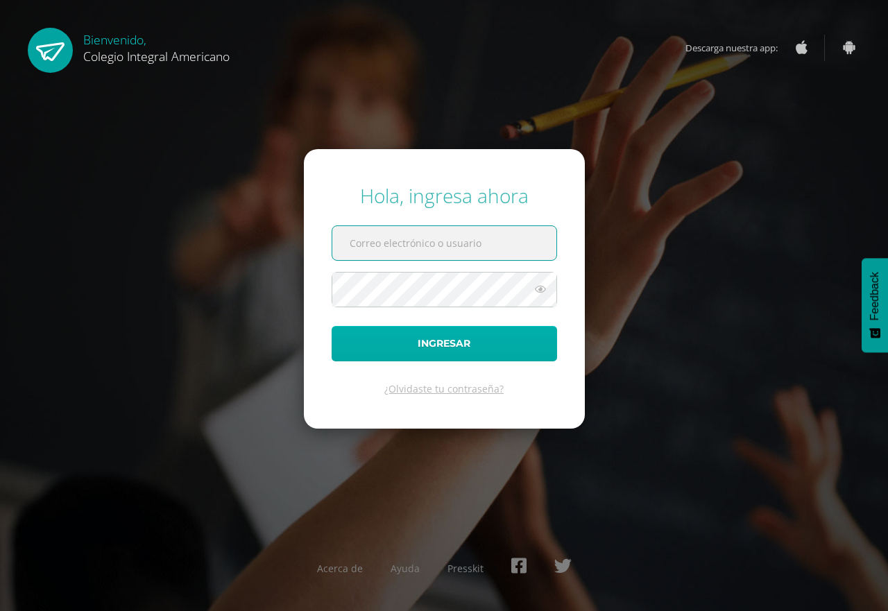
type input "[EMAIL_ADDRESS][DOMAIN_NAME]"
click at [410, 340] on button "Ingresar" at bounding box center [445, 343] width 226 height 35
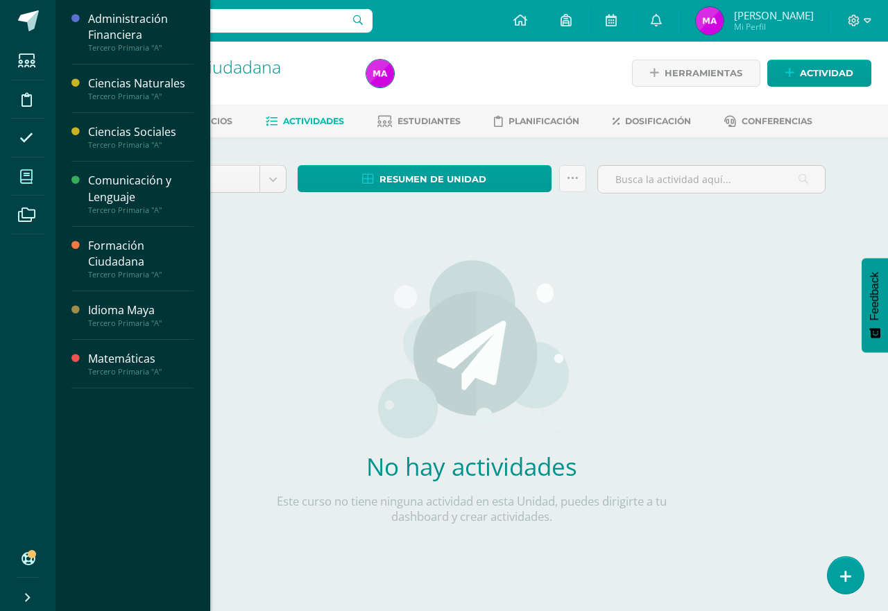
click at [24, 180] on icon at bounding box center [26, 177] width 12 height 14
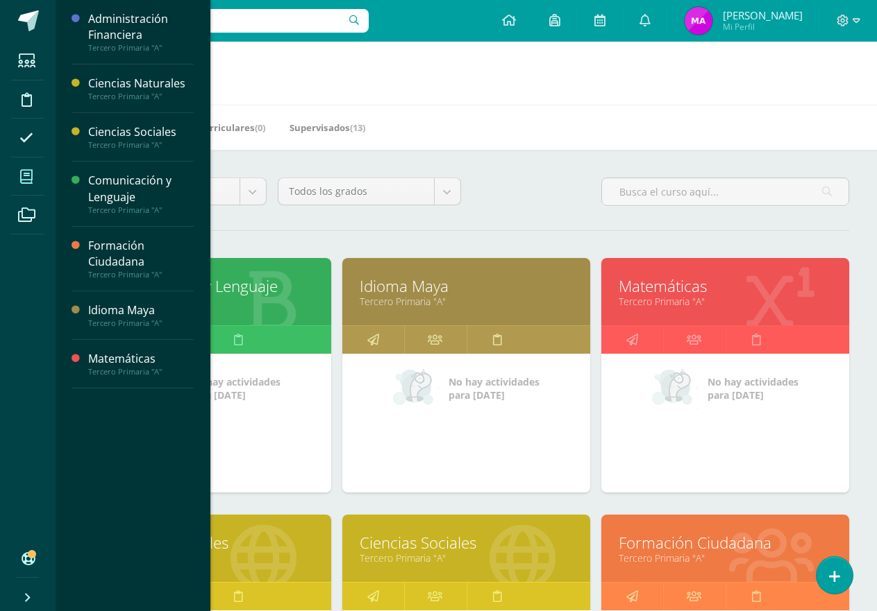
click at [264, 281] on link "Comunicación y Lenguaje" at bounding box center [207, 287] width 213 height 22
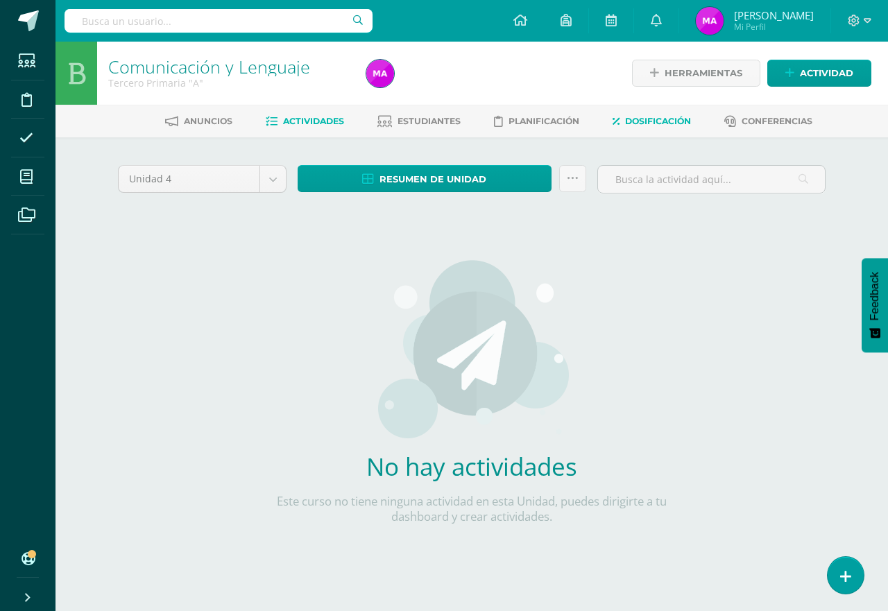
click at [659, 117] on span "Dosificación" at bounding box center [658, 121] width 66 height 10
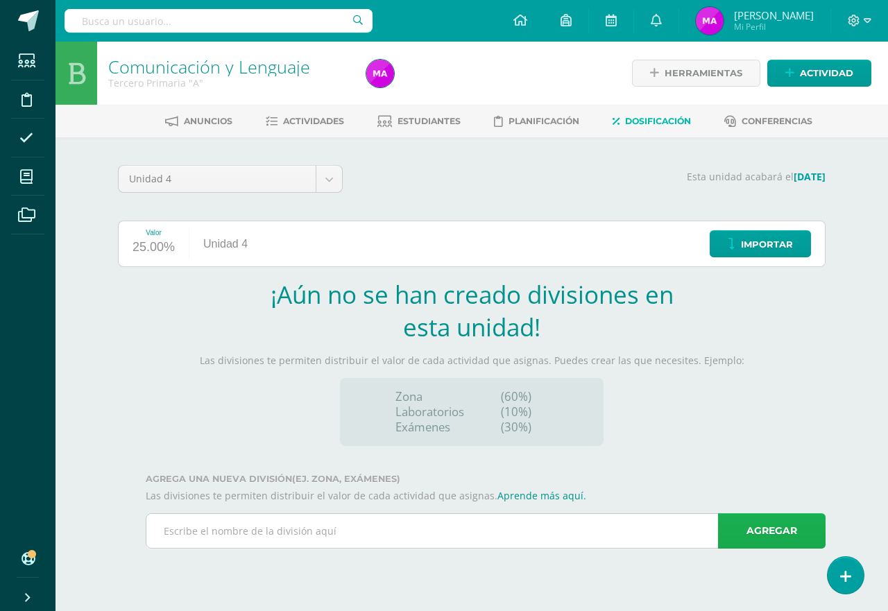
click at [740, 525] on link "Agregar" at bounding box center [772, 531] width 108 height 35
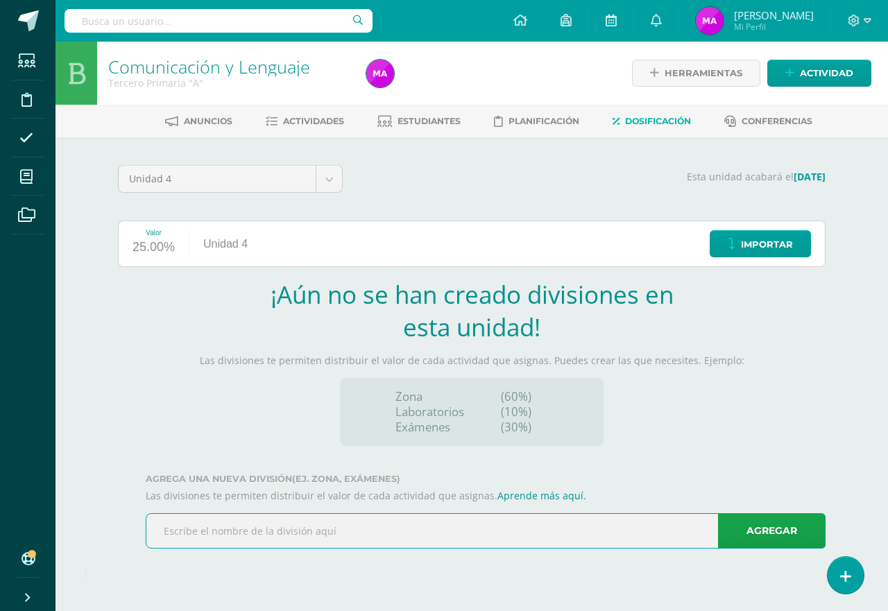
click at [437, 521] on input "text" at bounding box center [485, 531] width 679 height 34
type input "Zona"
click at [779, 527] on link "Agregar" at bounding box center [772, 531] width 108 height 35
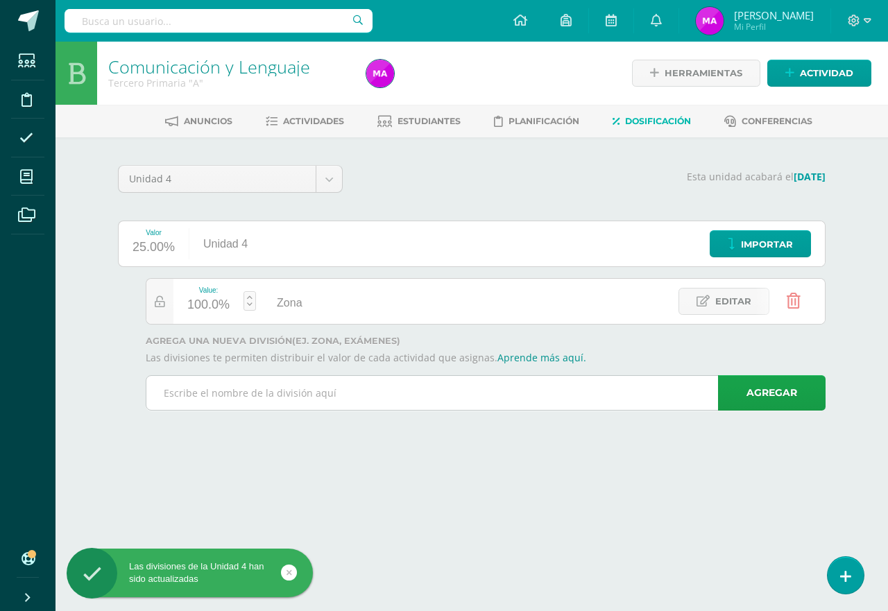
click at [218, 390] on input "text" at bounding box center [485, 393] width 679 height 34
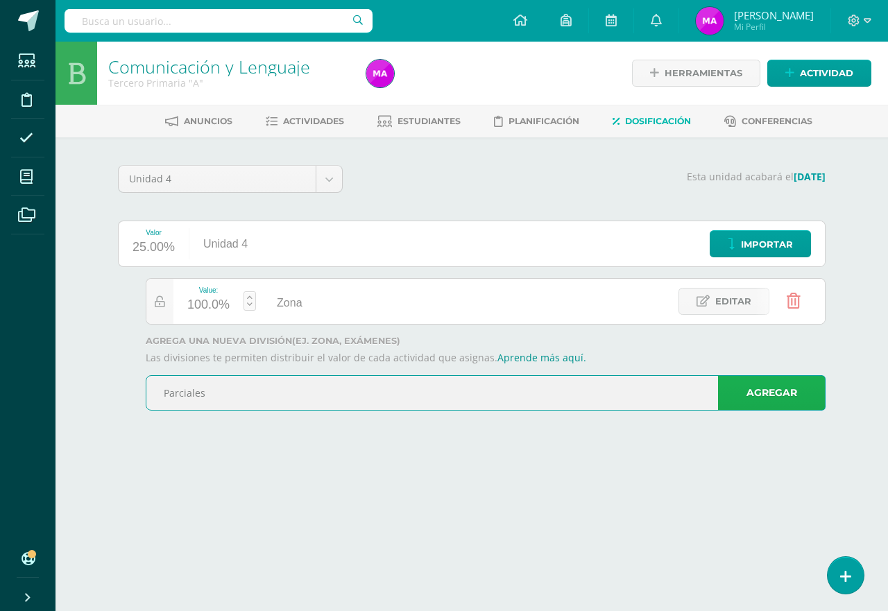
type input "Parciales"
click at [736, 392] on link "Agregar" at bounding box center [772, 392] width 108 height 35
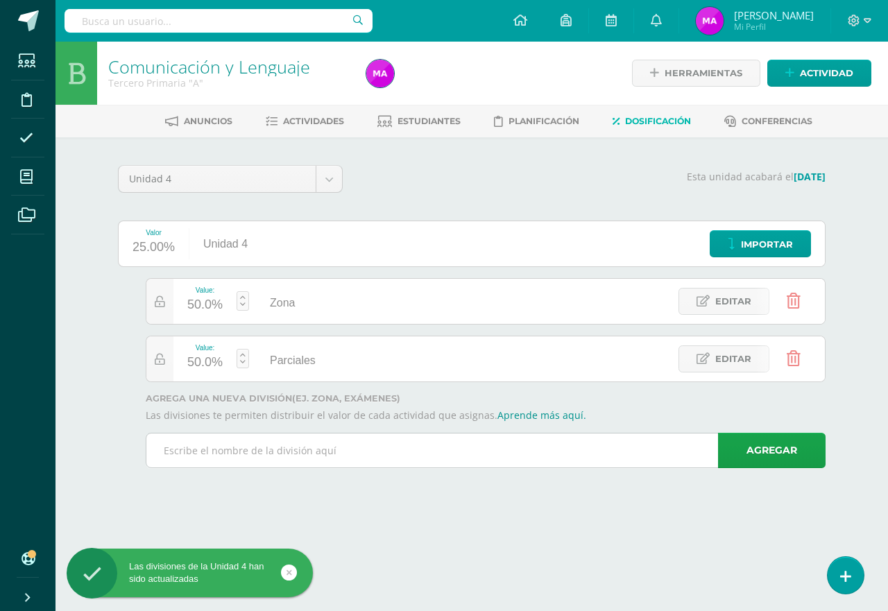
click at [348, 455] on input "text" at bounding box center [485, 451] width 679 height 34
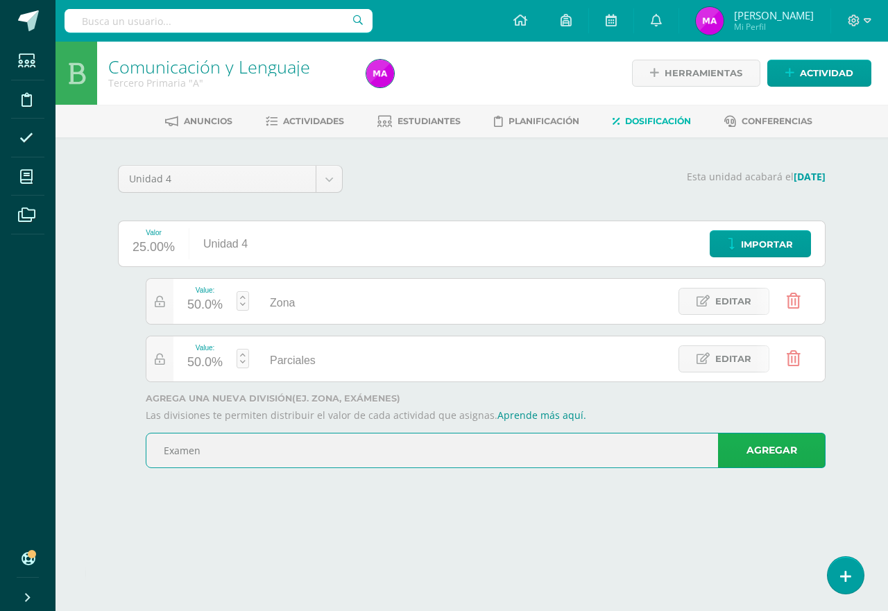
type input "Examen"
click at [786, 453] on link "Agregar" at bounding box center [772, 450] width 108 height 35
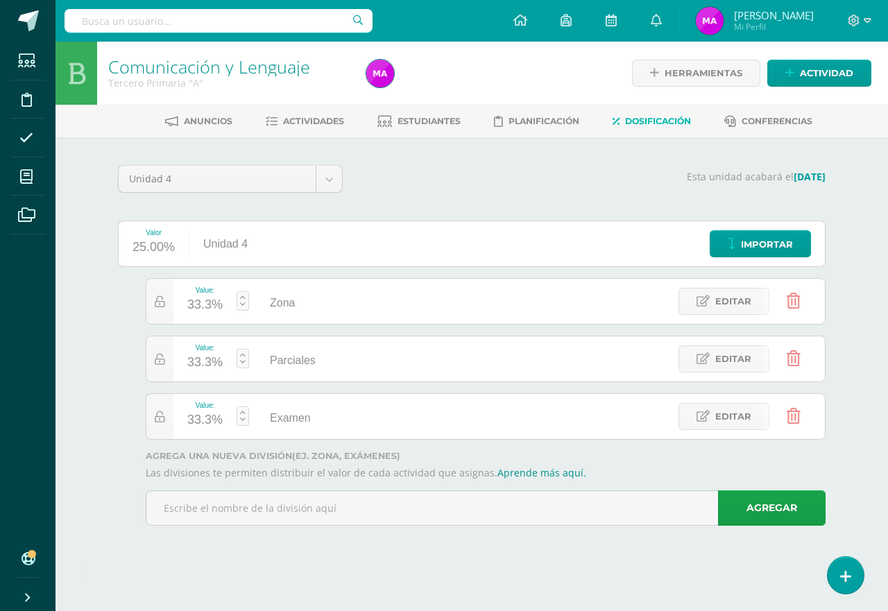
click at [240, 296] on link at bounding box center [243, 301] width 12 height 19
type input "40"
click at [305, 271] on link "Guardar" at bounding box center [317, 266] width 95 height 18
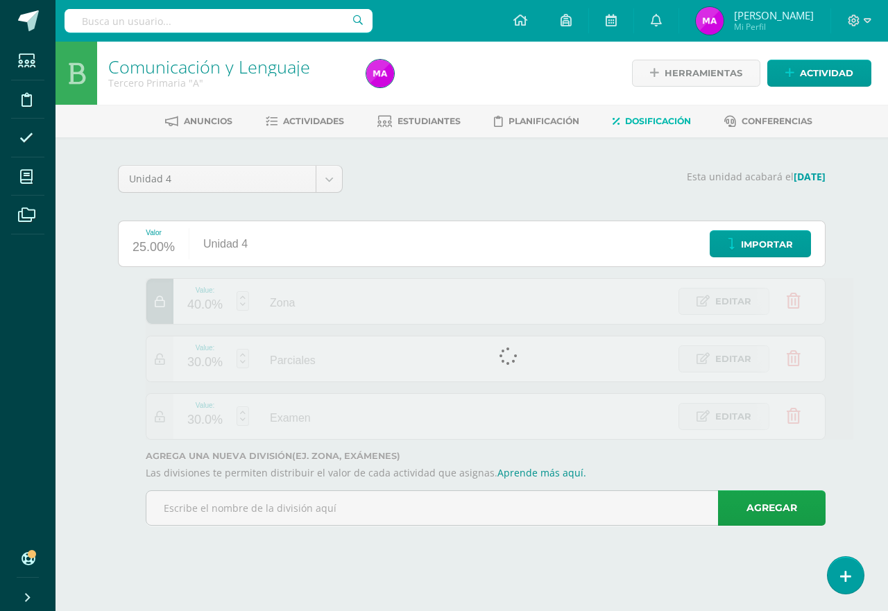
click at [212, 361] on div "30.0%" at bounding box center [204, 363] width 35 height 22
click link "Guardar"
type input "20"
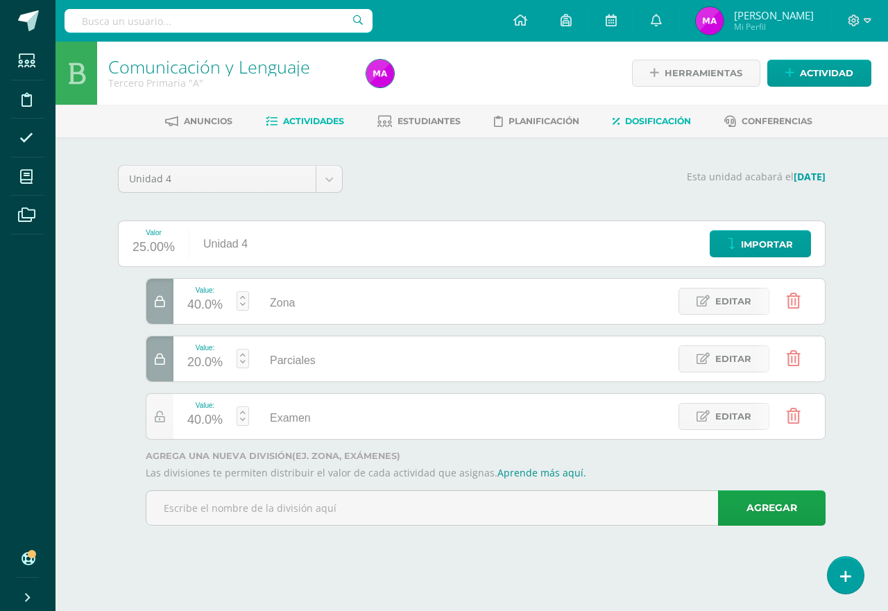
click at [302, 115] on link "Actividades" at bounding box center [305, 121] width 78 height 22
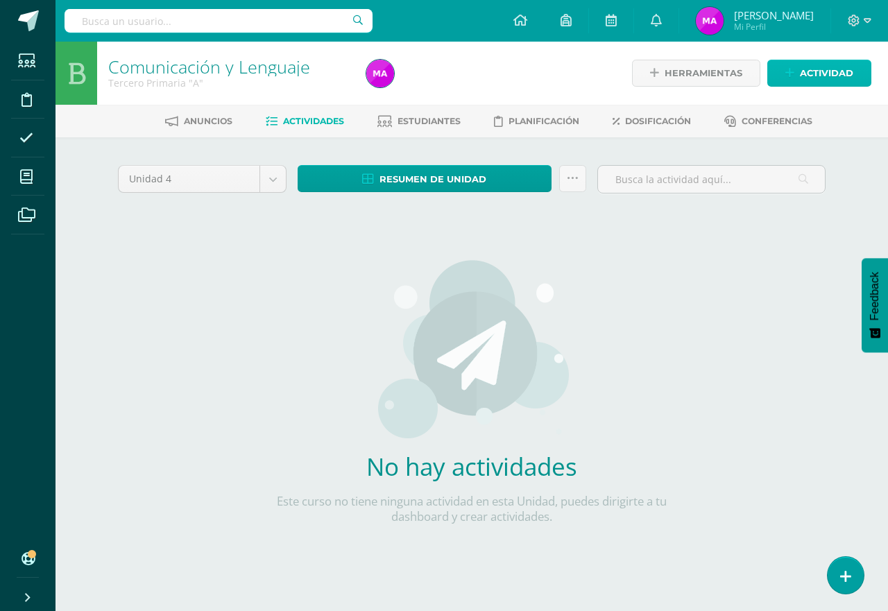
click at [825, 78] on span "Actividad" at bounding box center [826, 73] width 53 height 26
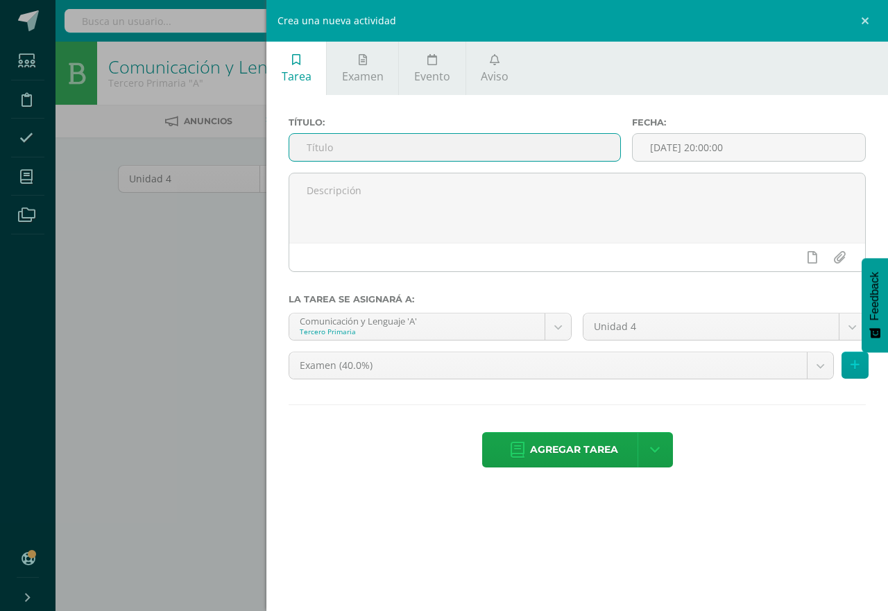
click at [487, 151] on input "text" at bounding box center [454, 147] width 331 height 27
click at [727, 146] on input "[DATE] 20:00:00" at bounding box center [749, 147] width 233 height 27
type input "2025-08-11 20:00"
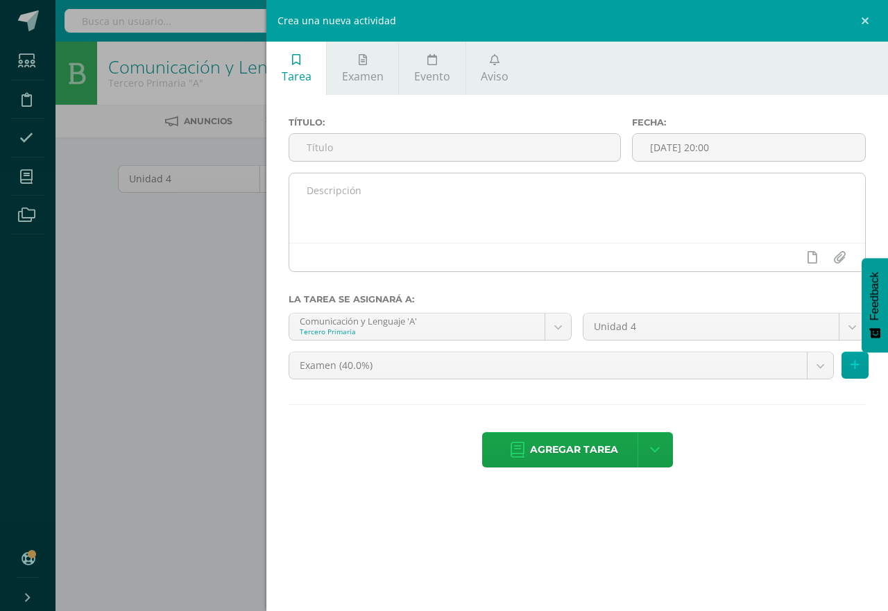
click at [504, 251] on div at bounding box center [577, 257] width 576 height 28
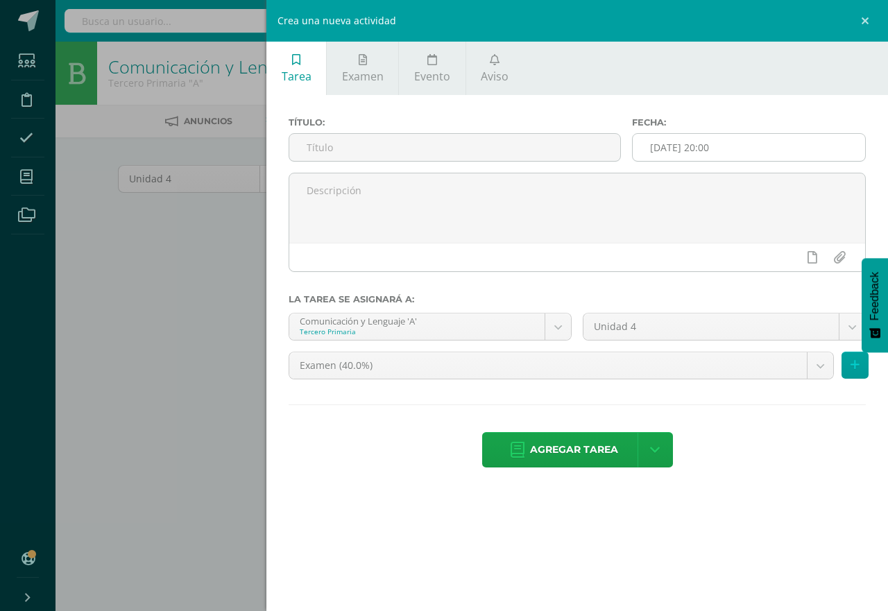
click at [663, 147] on input "2025-08-11 20:00" at bounding box center [749, 147] width 233 height 27
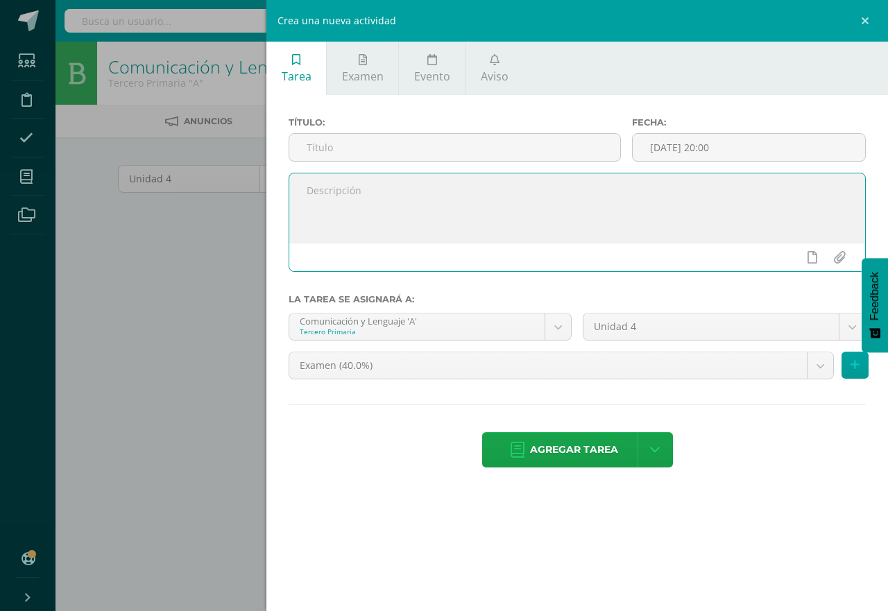
click at [423, 233] on textarea at bounding box center [577, 208] width 576 height 69
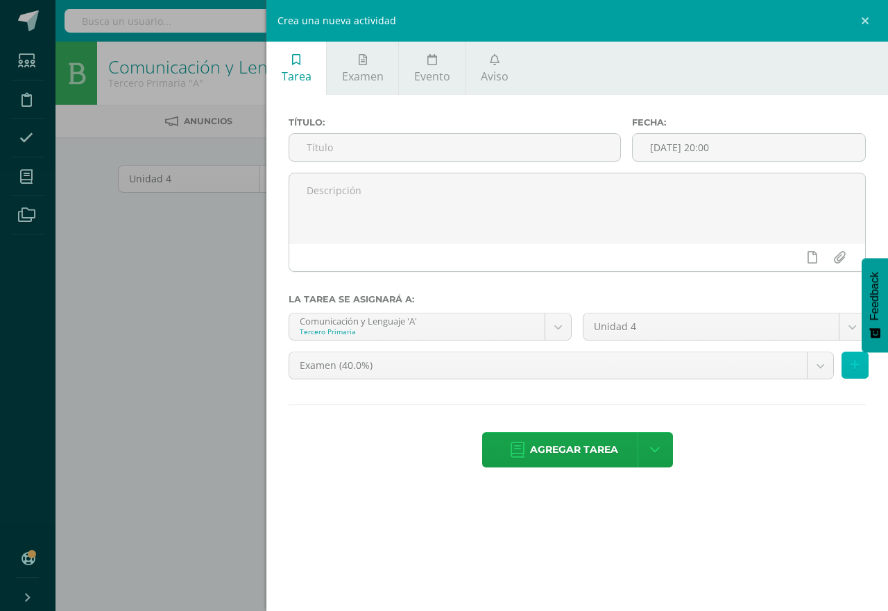
click at [847, 366] on button at bounding box center [855, 365] width 27 height 27
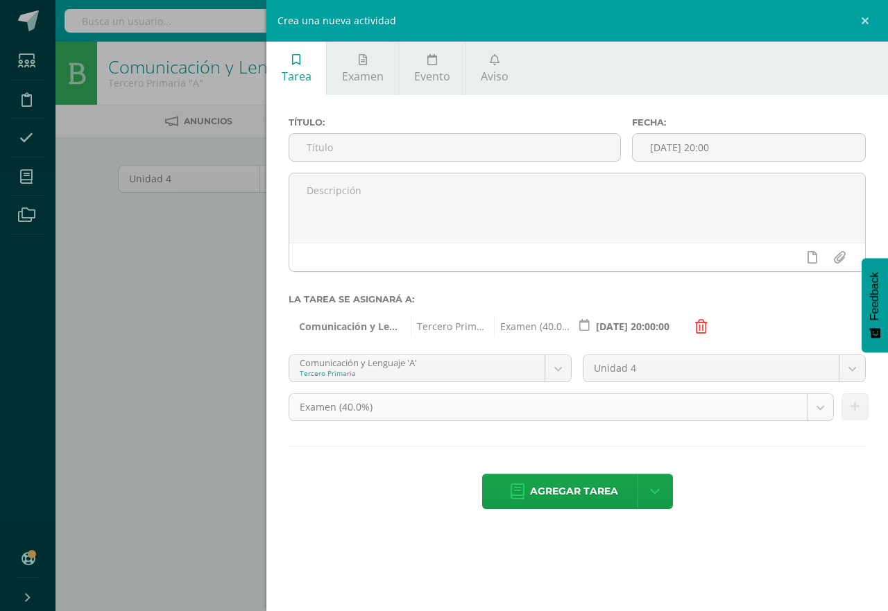
click at [822, 409] on body "Estudiantes Disciplina Asistencia Mis cursos Archivos Soporte Centro de ayuda Ú…" at bounding box center [444, 298] width 888 height 596
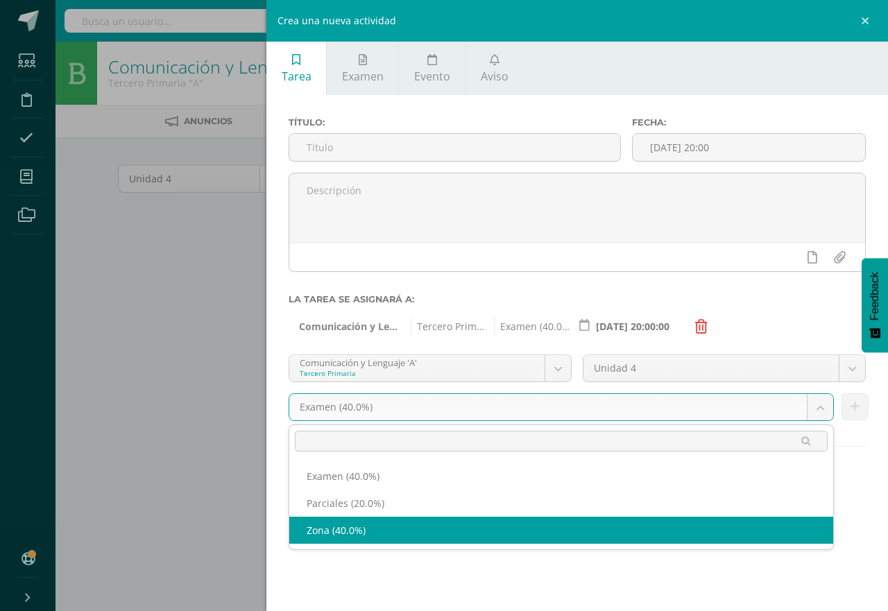
select select "192312"
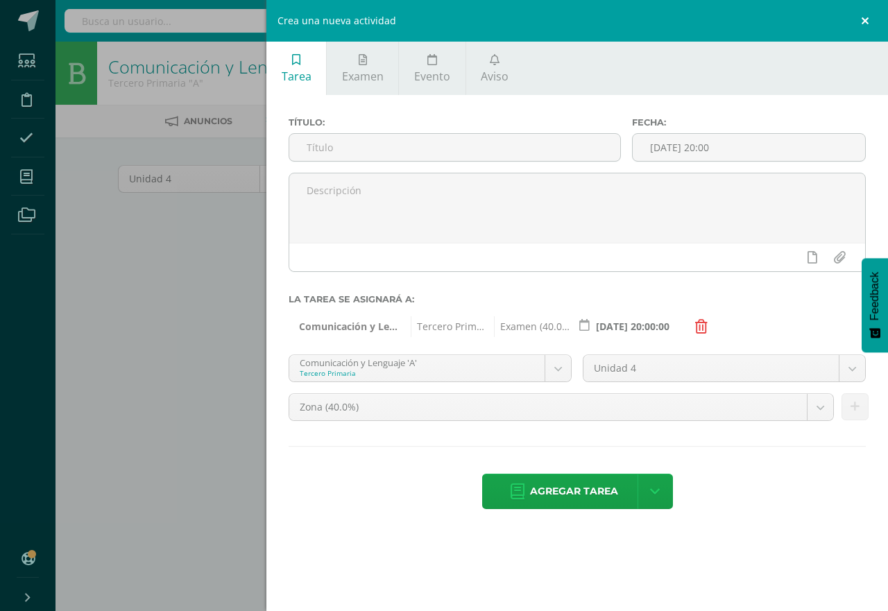
click at [858, 24] on link at bounding box center [868, 21] width 42 height 42
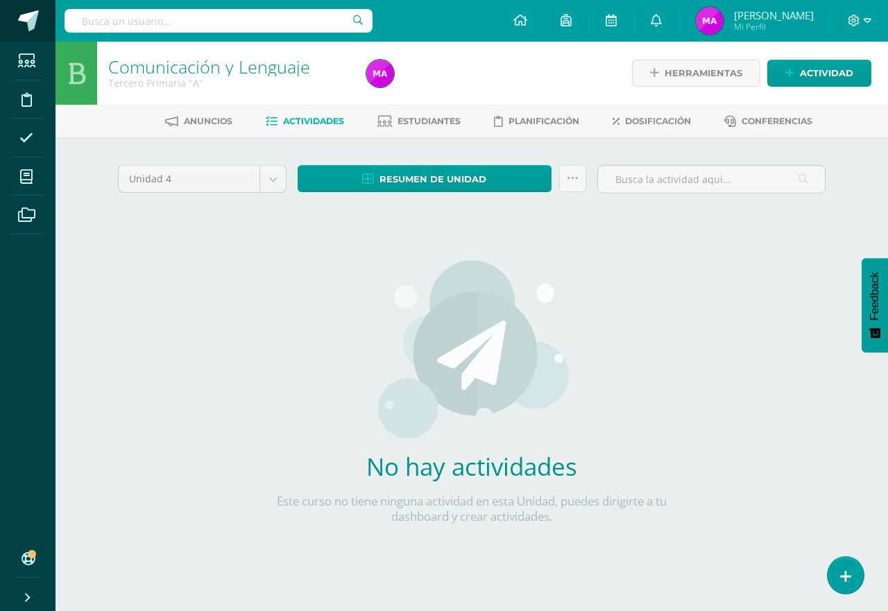
click at [27, 21] on span at bounding box center [28, 20] width 21 height 21
click at [33, 21] on span at bounding box center [28, 20] width 21 height 21
click at [19, 21] on span at bounding box center [28, 20] width 21 height 21
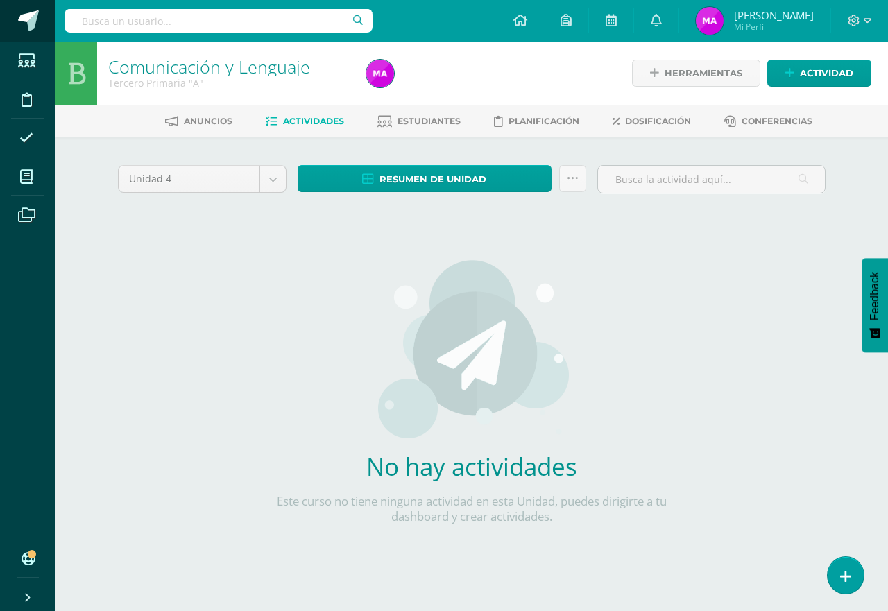
click at [17, 17] on link at bounding box center [28, 21] width 56 height 42
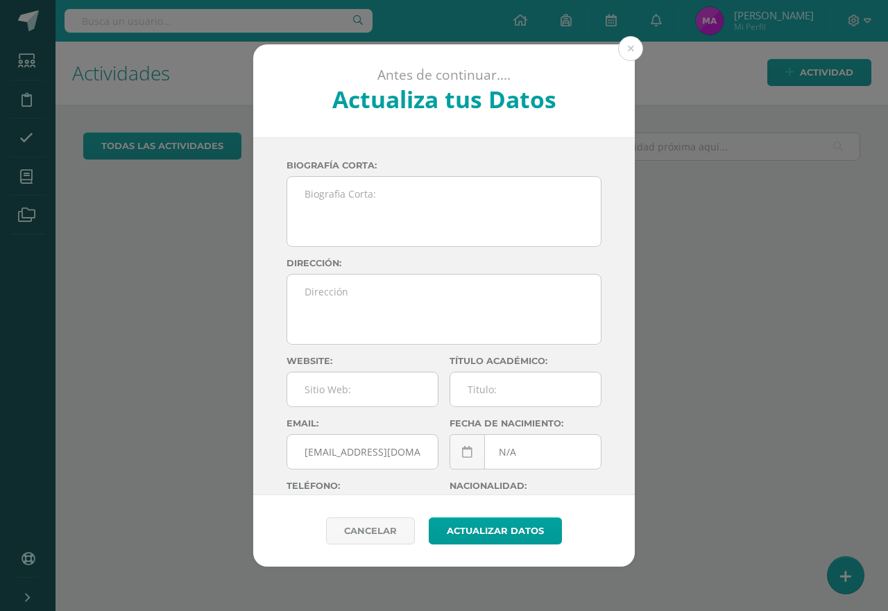
drag, startPoint x: 630, startPoint y: 41, endPoint x: 632, endPoint y: 58, distance: 17.5
click at [629, 46] on button at bounding box center [630, 48] width 25 height 25
click at [632, 58] on h1 "Actividades" at bounding box center [472, 73] width 800 height 63
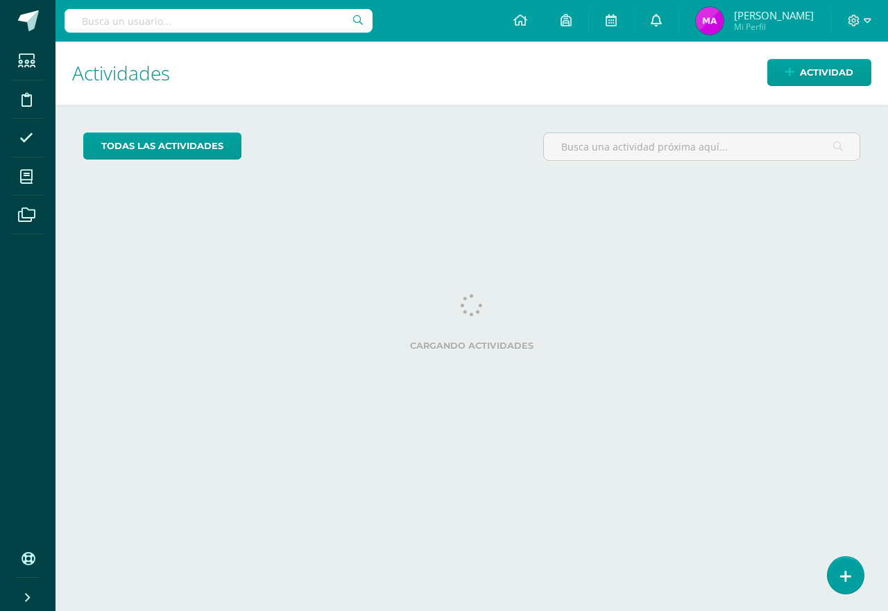
click at [663, 20] on link at bounding box center [656, 21] width 44 height 42
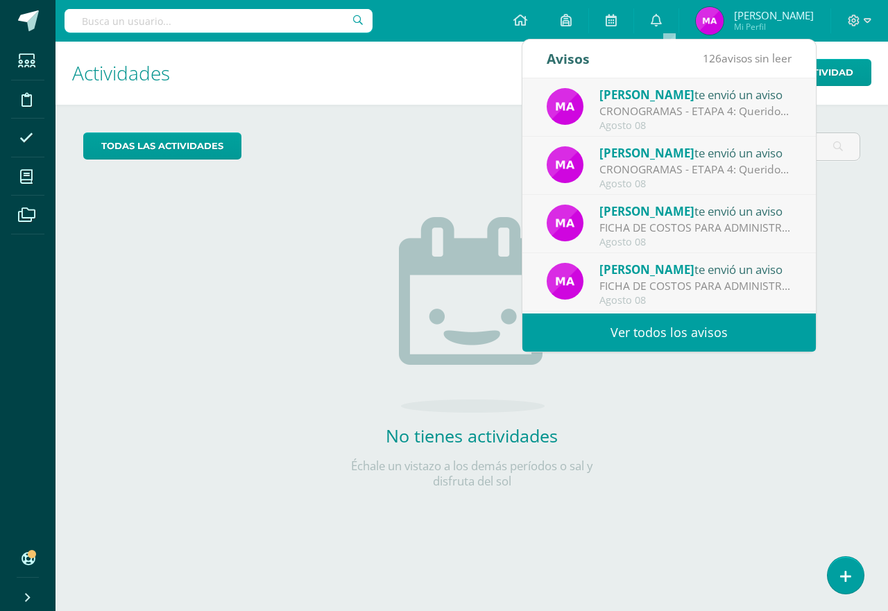
click at [460, 78] on h1 "Actividades" at bounding box center [472, 73] width 800 height 63
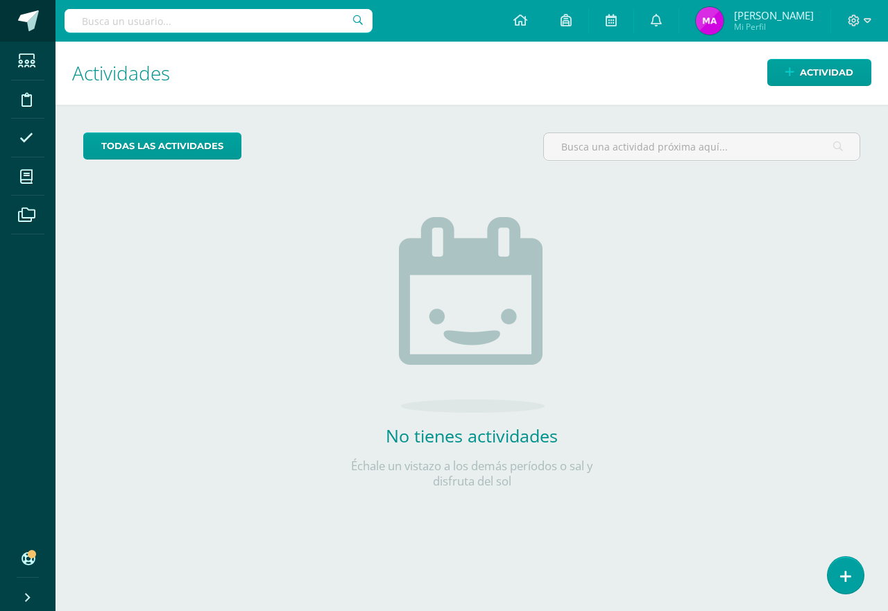
click at [22, 24] on span at bounding box center [28, 20] width 21 height 21
click at [845, 575] on icon at bounding box center [846, 577] width 12 height 16
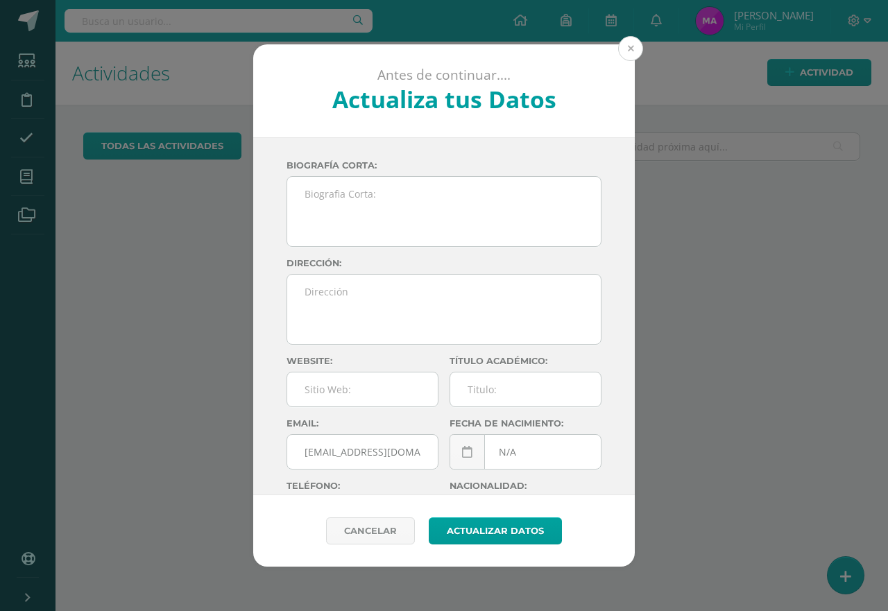
click at [635, 55] on button at bounding box center [630, 48] width 25 height 25
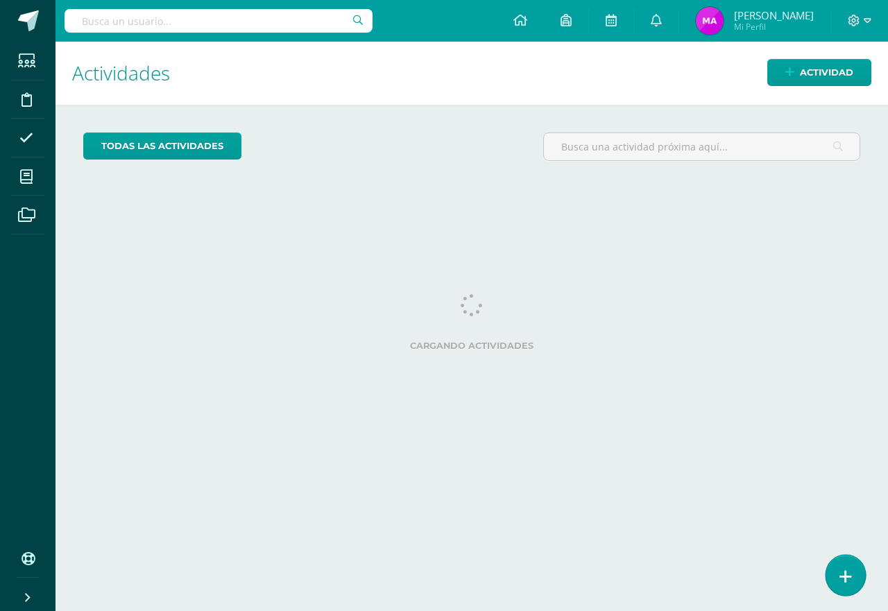
click at [847, 575] on icon at bounding box center [846, 577] width 12 height 16
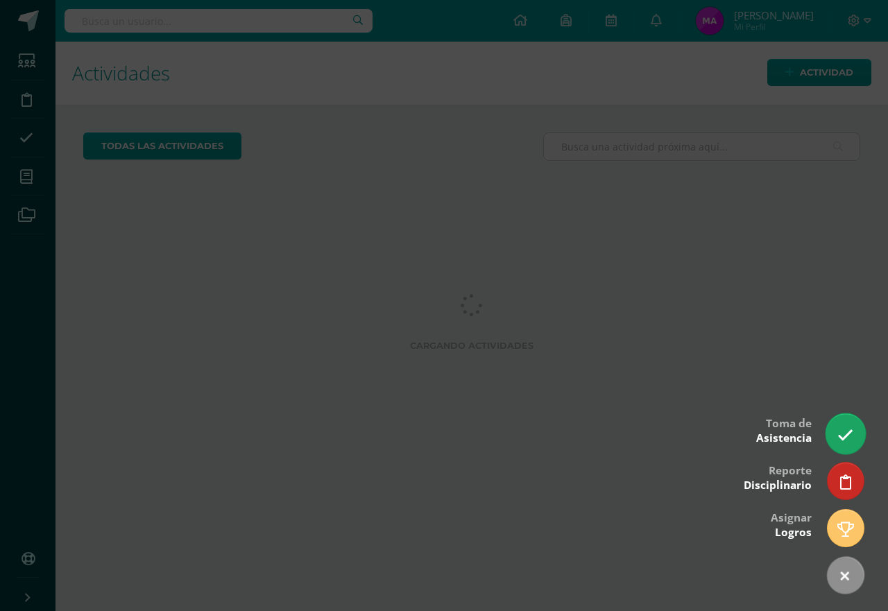
click at [836, 441] on link at bounding box center [846, 434] width 40 height 40
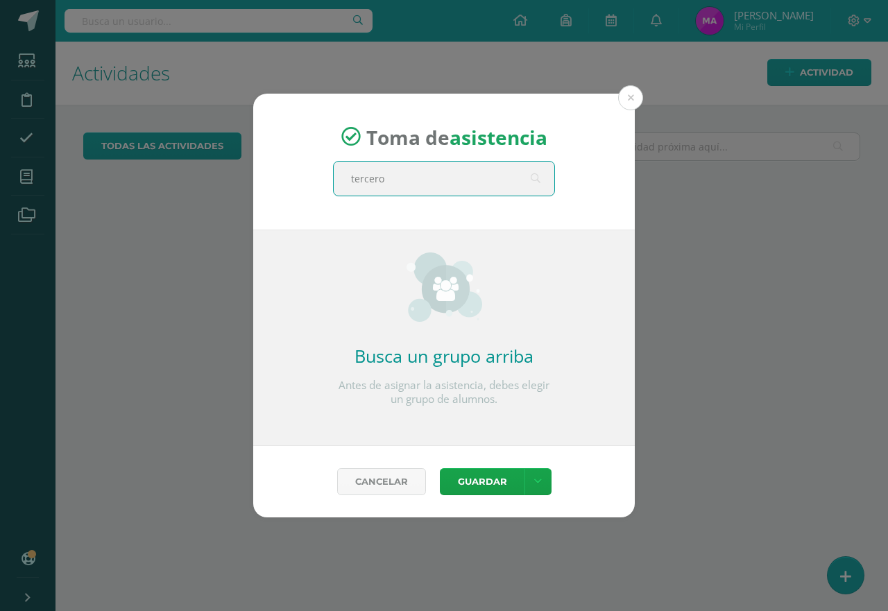
type input "tercero"
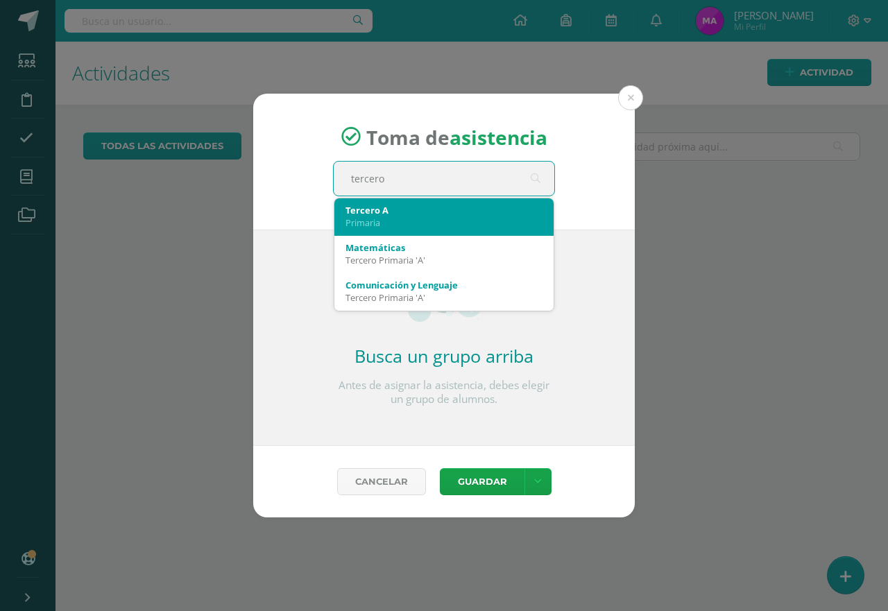
click at [466, 219] on div "Primaria" at bounding box center [444, 223] width 197 height 12
click at [466, 150] on strong "asistencia" at bounding box center [499, 137] width 98 height 26
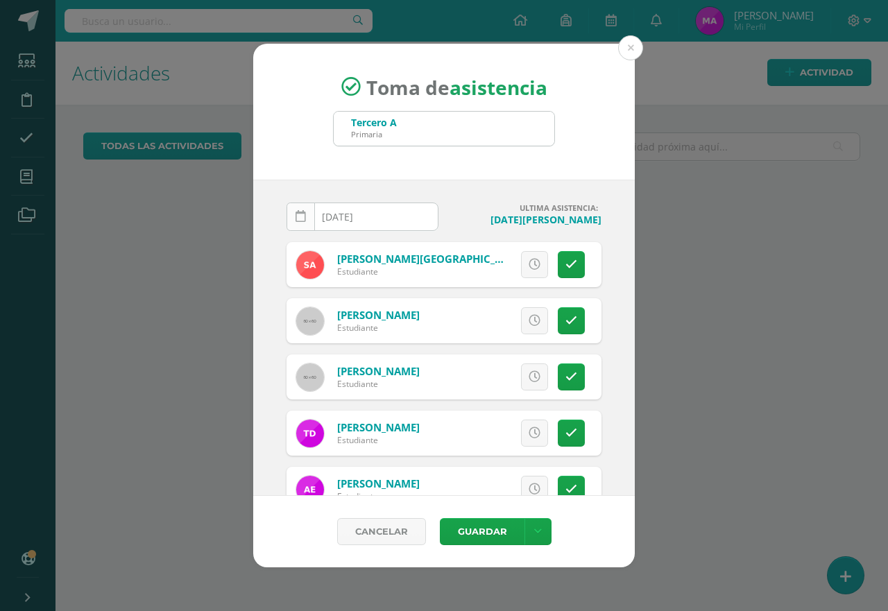
click at [292, 221] on link at bounding box center [301, 217] width 28 height 28
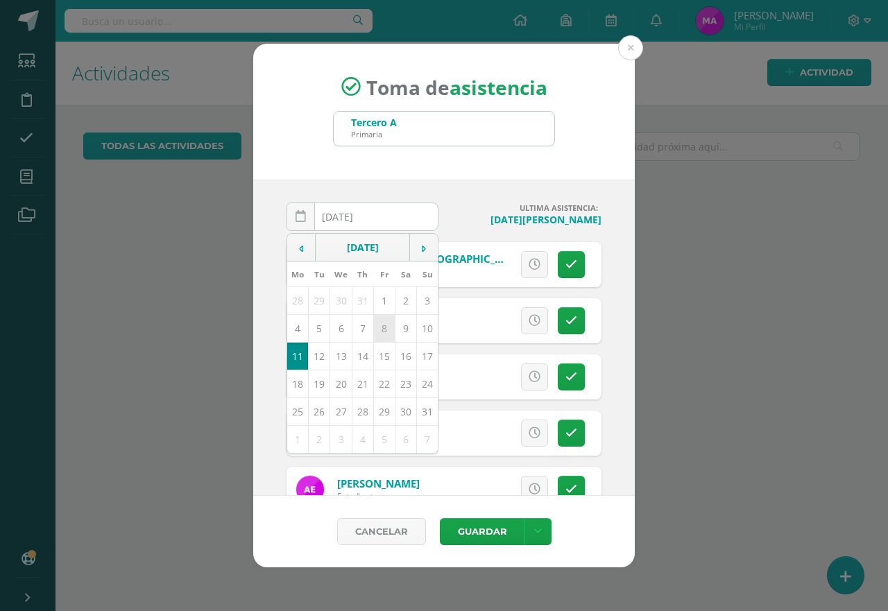
click at [382, 330] on td "8" at bounding box center [384, 329] width 22 height 28
type input "2025-08-08"
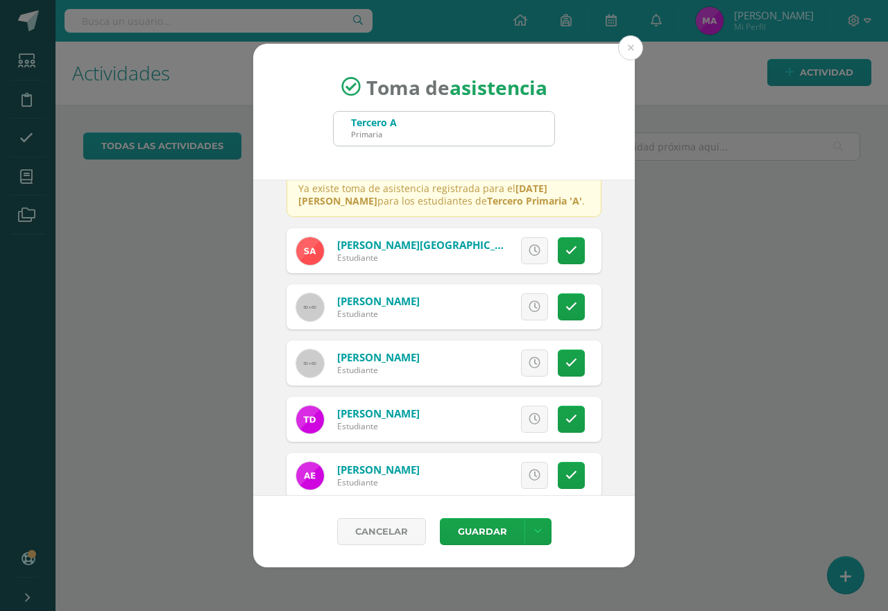
scroll to position [139, 0]
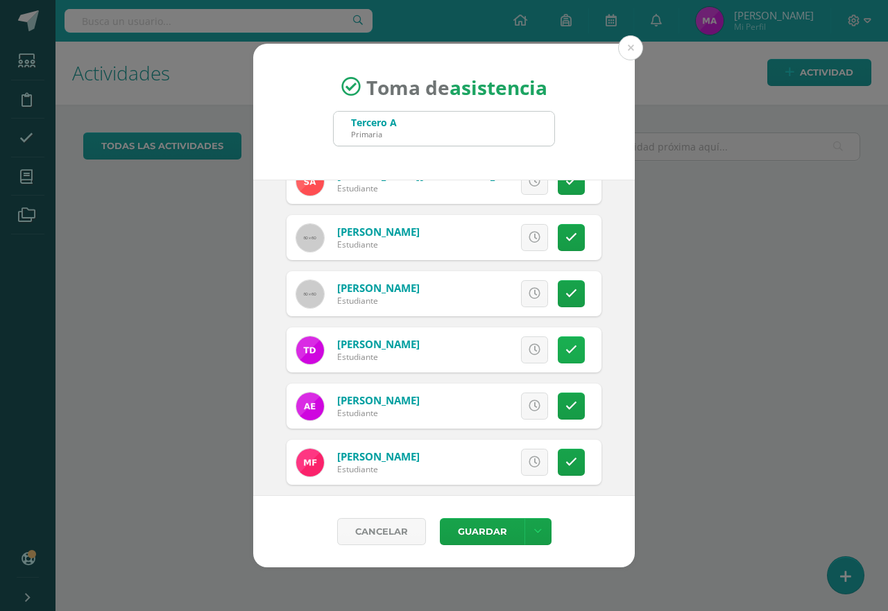
click at [561, 357] on link at bounding box center [571, 350] width 27 height 27
click at [566, 351] on icon at bounding box center [572, 350] width 12 height 12
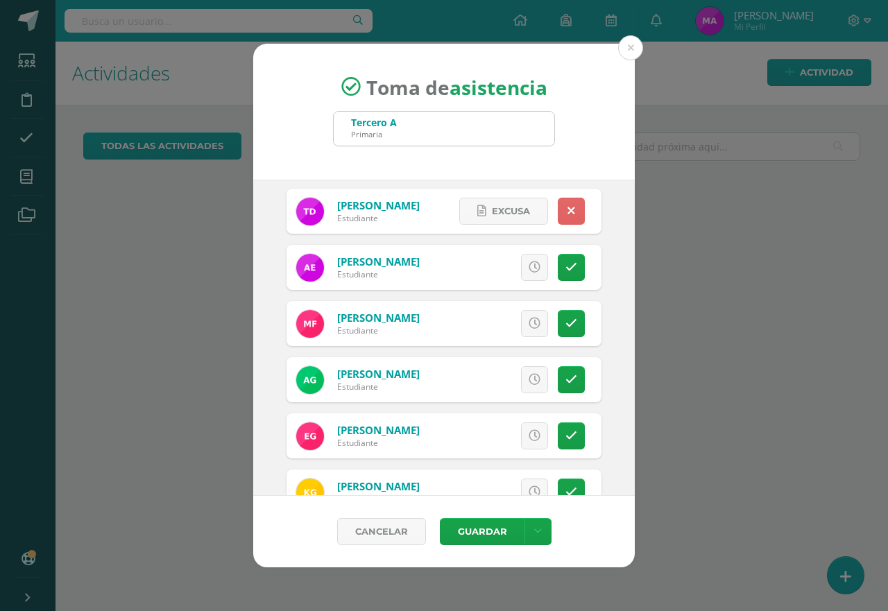
scroll to position [347, 0]
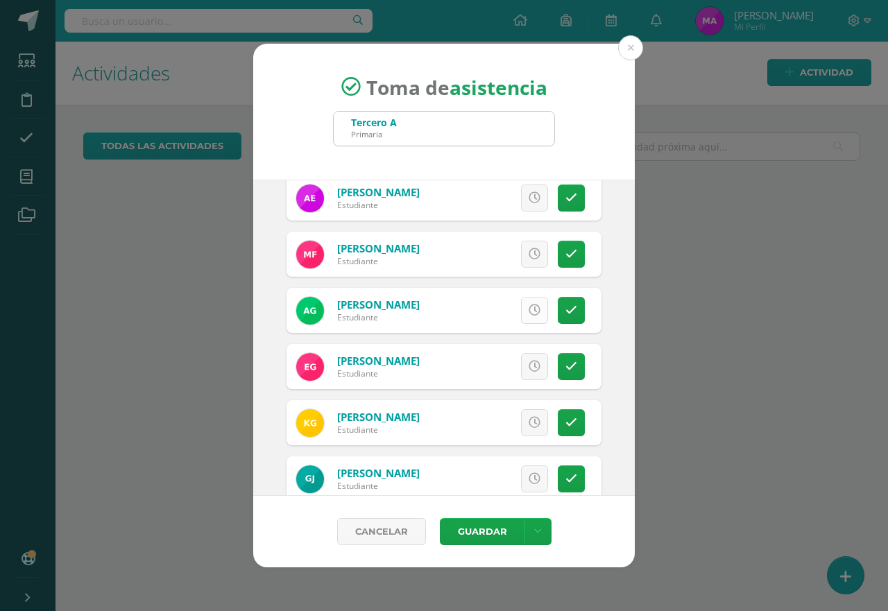
click at [523, 318] on link at bounding box center [534, 310] width 27 height 27
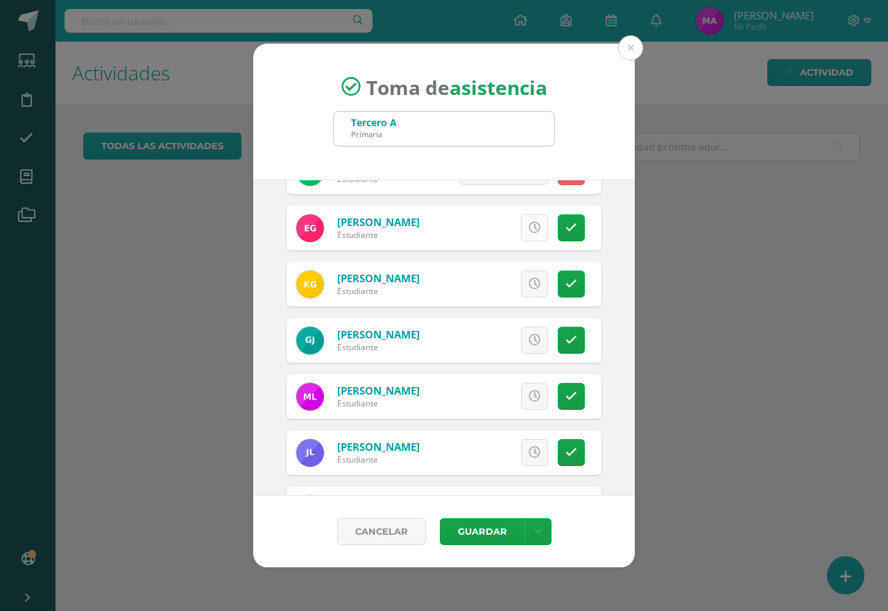
scroll to position [555, 0]
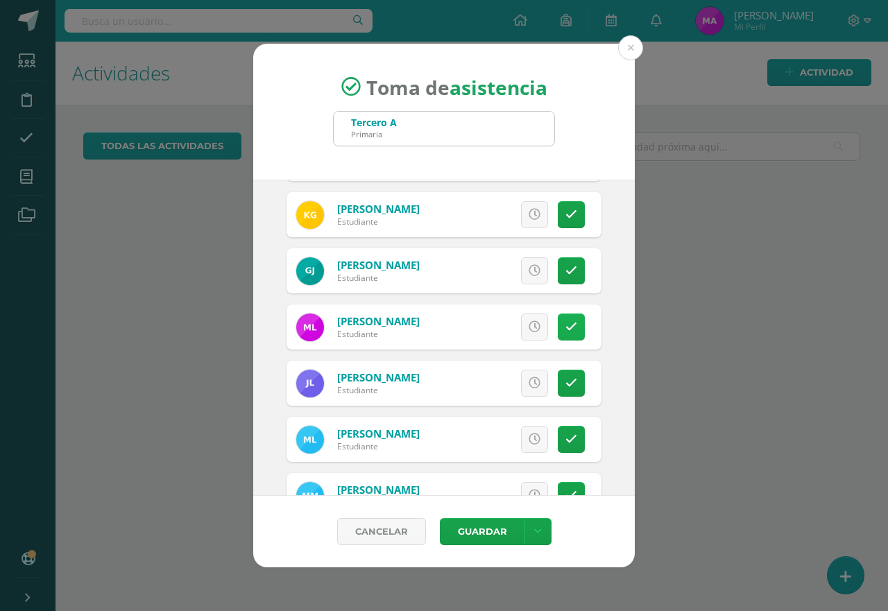
click at [558, 332] on link at bounding box center [571, 327] width 27 height 27
click at [495, 329] on span "Excusa" at bounding box center [511, 327] width 38 height 26
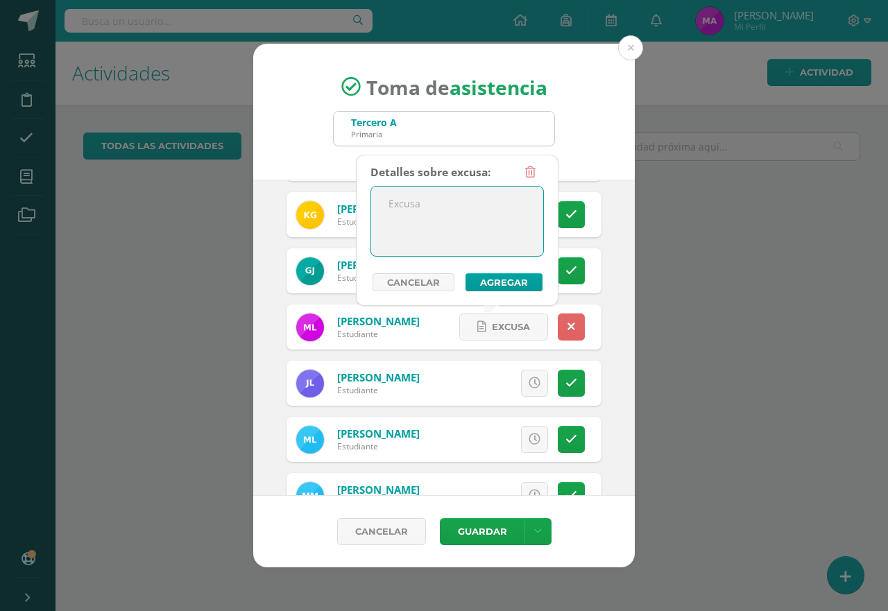
click at [475, 204] on textarea at bounding box center [457, 221] width 172 height 69
type textarea "Con justificación"
click at [502, 273] on div "Detalles sobre excusa: Con justificación Añadir excusa a todas las inasistencia…" at bounding box center [458, 225] width 174 height 133
click at [500, 276] on button "Agregar" at bounding box center [504, 282] width 77 height 18
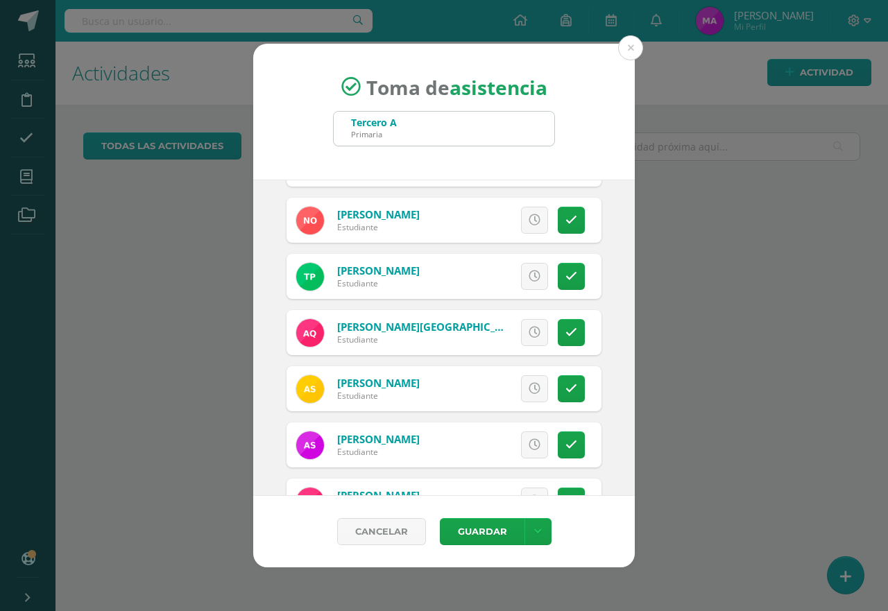
scroll to position [1685, 0]
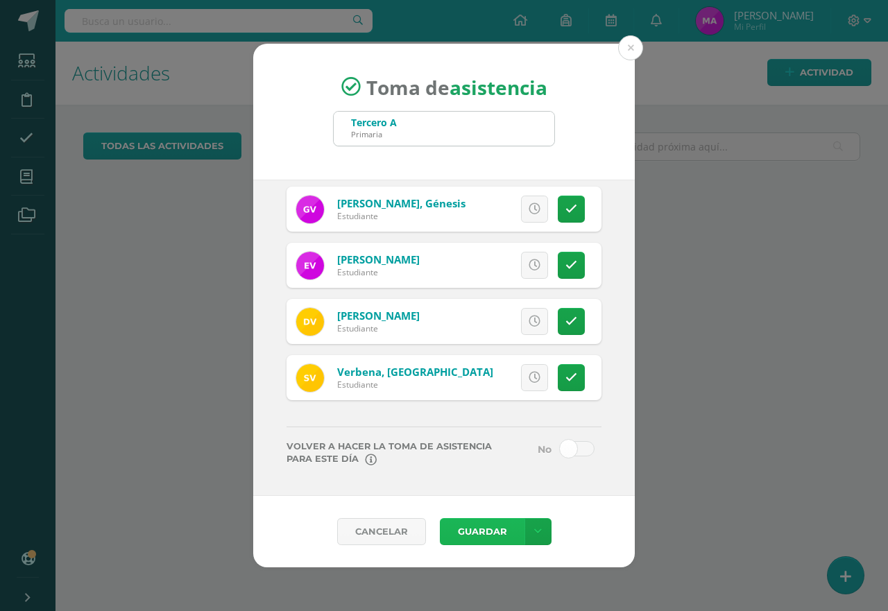
click at [489, 530] on button "Guardar" at bounding box center [482, 531] width 85 height 27
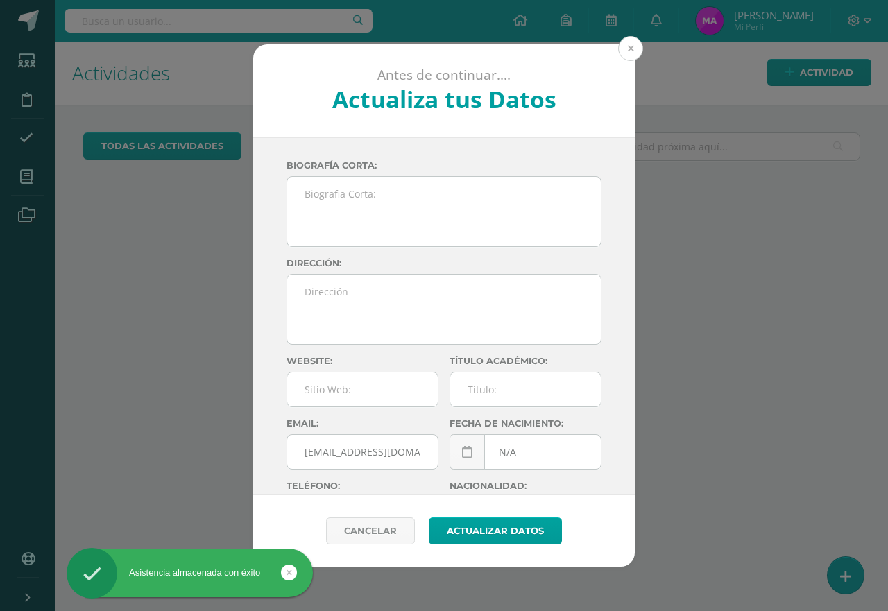
click at [631, 51] on button at bounding box center [630, 48] width 25 height 25
